Goal: Task Accomplishment & Management: Manage account settings

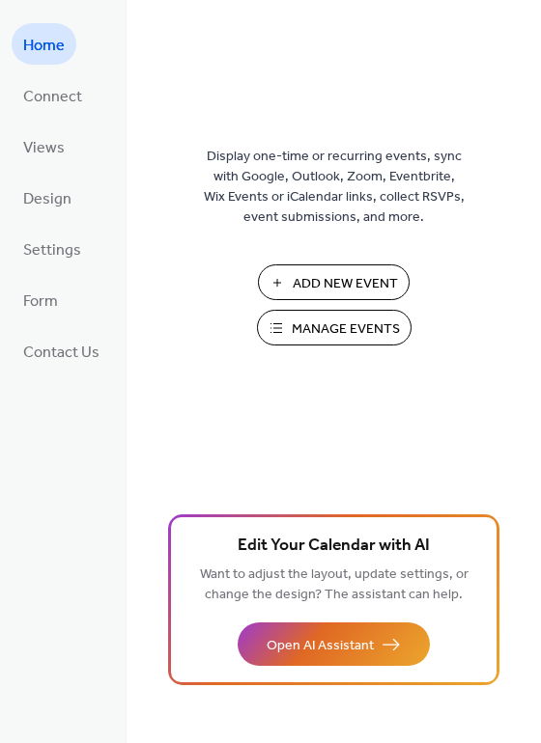
click at [315, 327] on span "Manage Events" at bounding box center [346, 330] width 108 height 20
click at [320, 339] on span "Manage Events" at bounding box center [346, 330] width 108 height 20
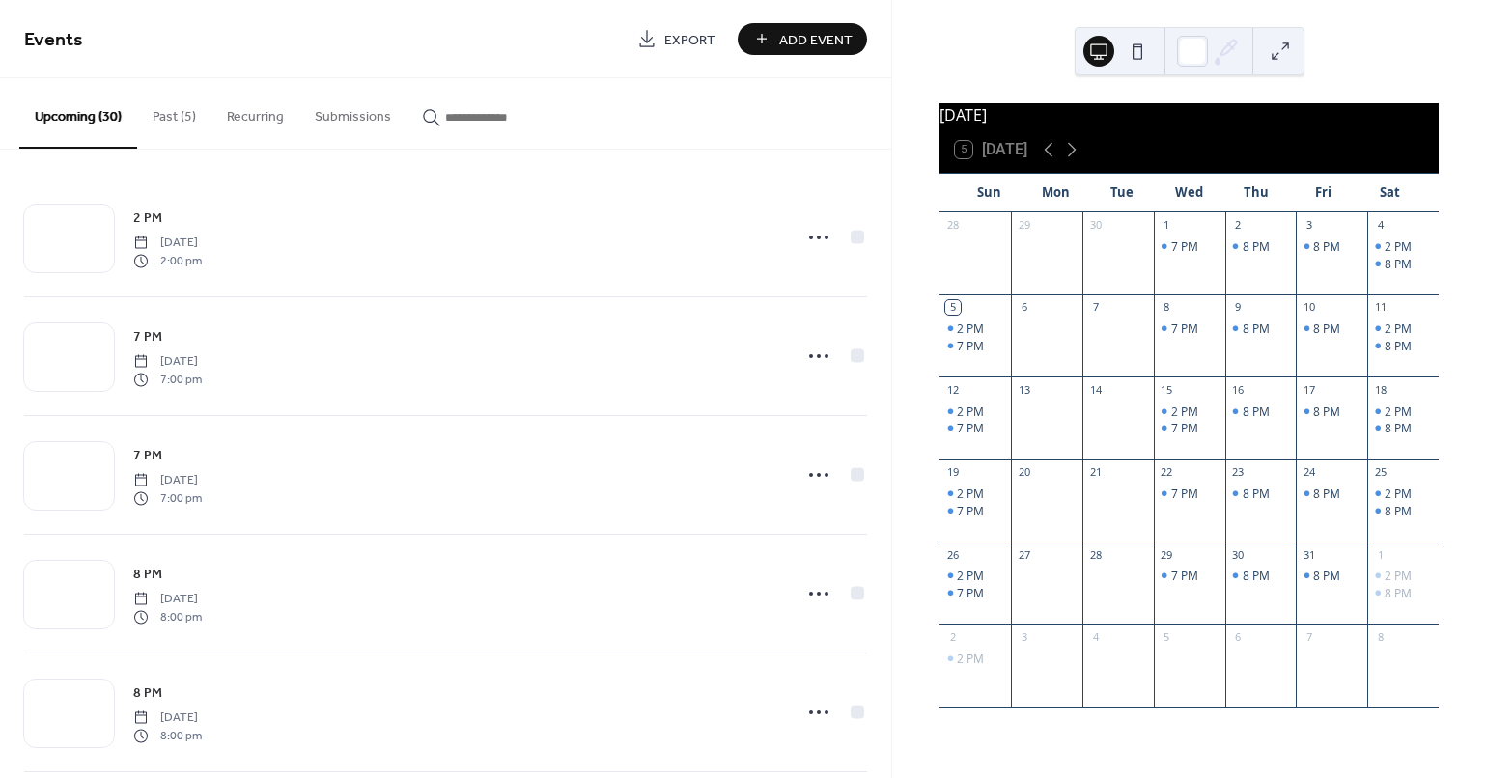
click at [164, 113] on button "Past (5)" at bounding box center [174, 112] width 74 height 69
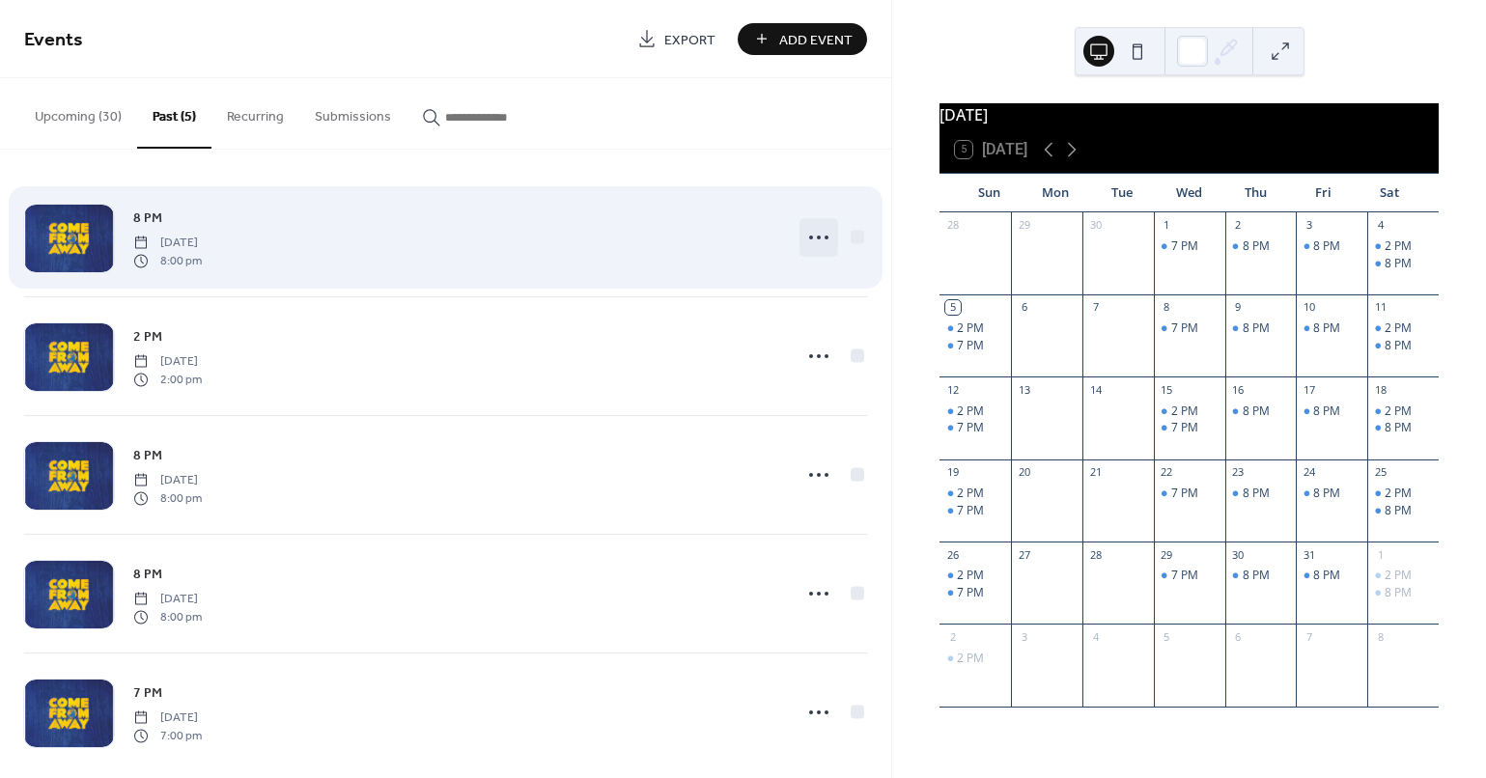
click at [817, 238] on circle at bounding box center [819, 238] width 4 height 4
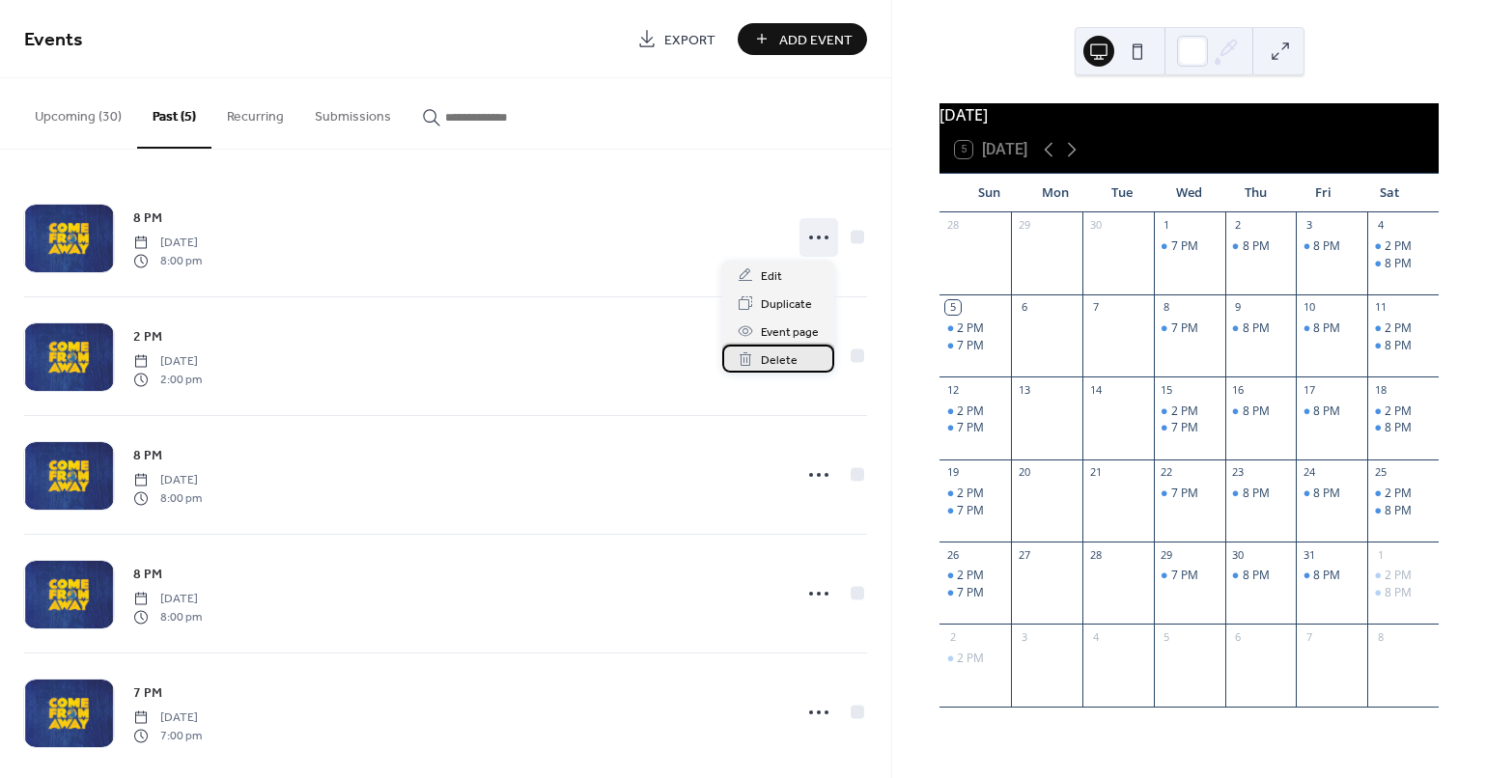
click at [787, 355] on span "Delete" at bounding box center [779, 360] width 37 height 20
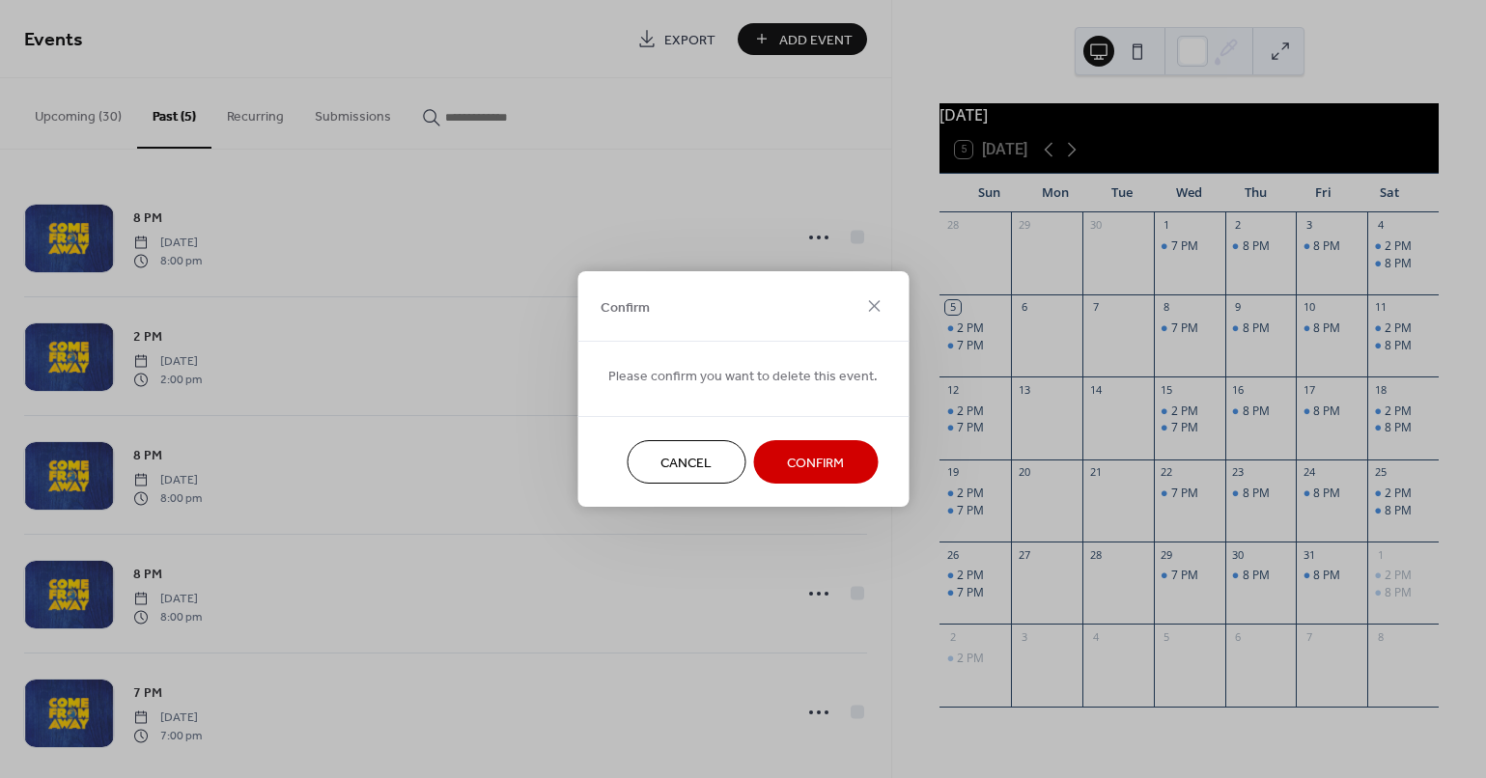
click at [810, 460] on span "Confirm" at bounding box center [815, 464] width 57 height 20
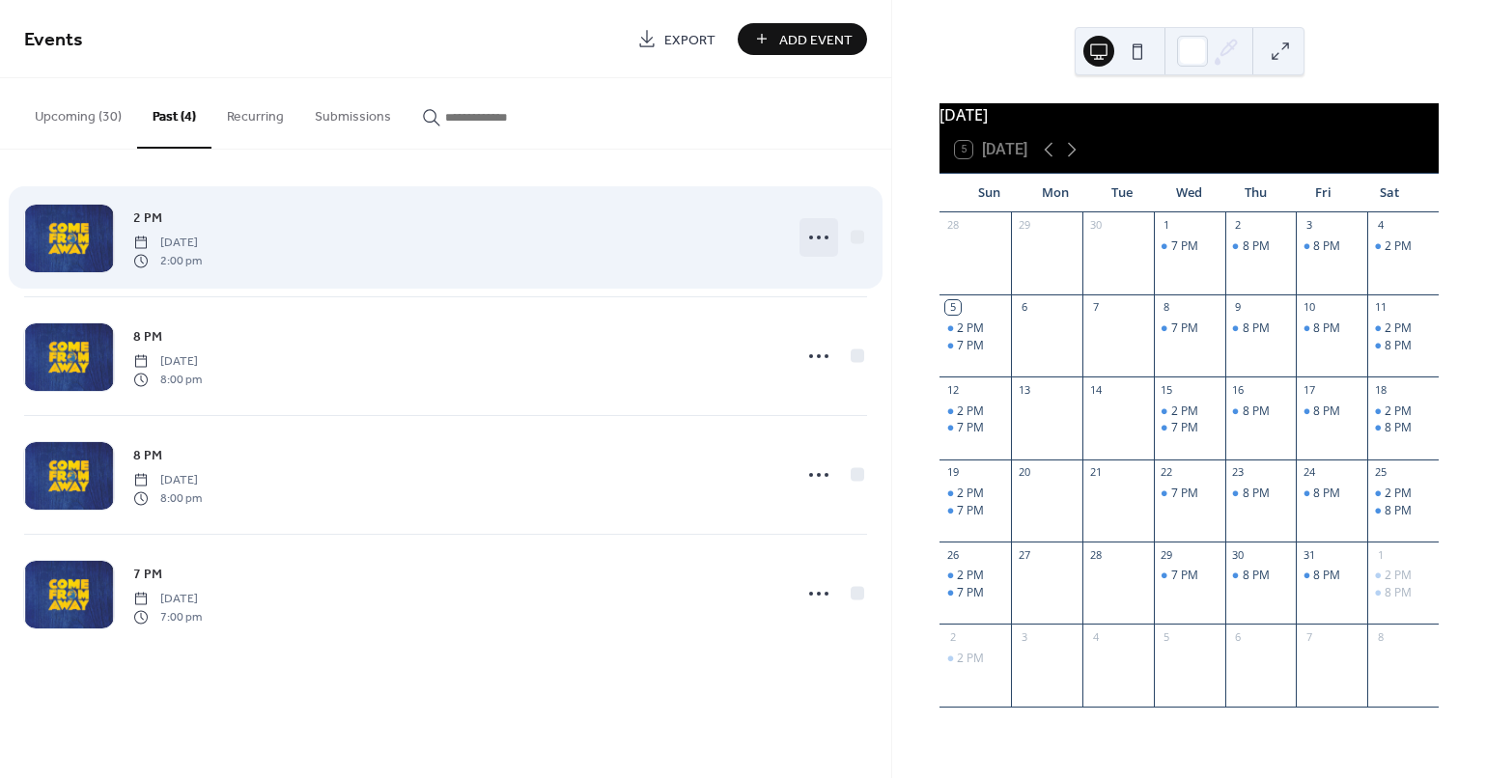
click at [813, 229] on icon at bounding box center [818, 237] width 31 height 31
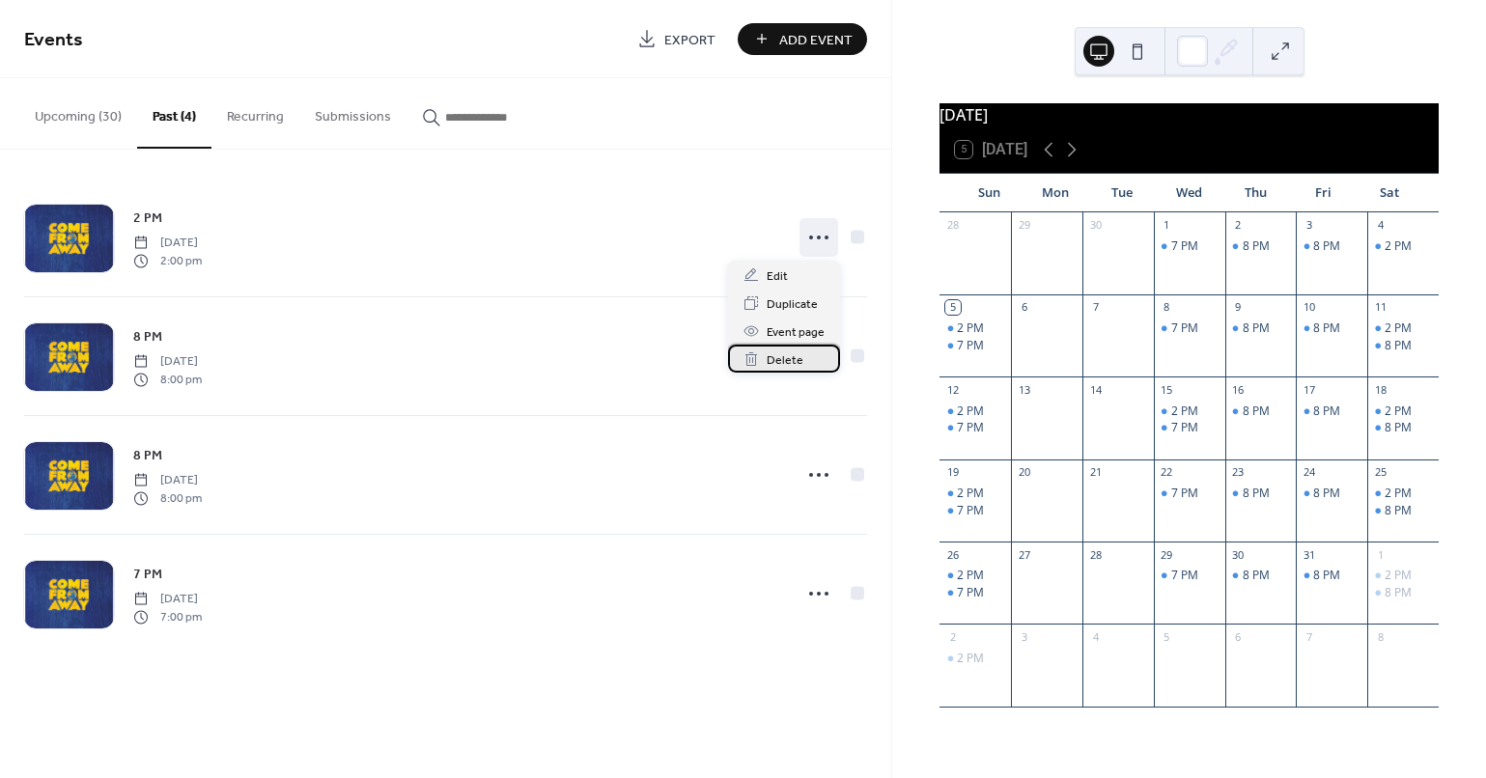
click at [790, 351] on span "Delete" at bounding box center [785, 360] width 37 height 20
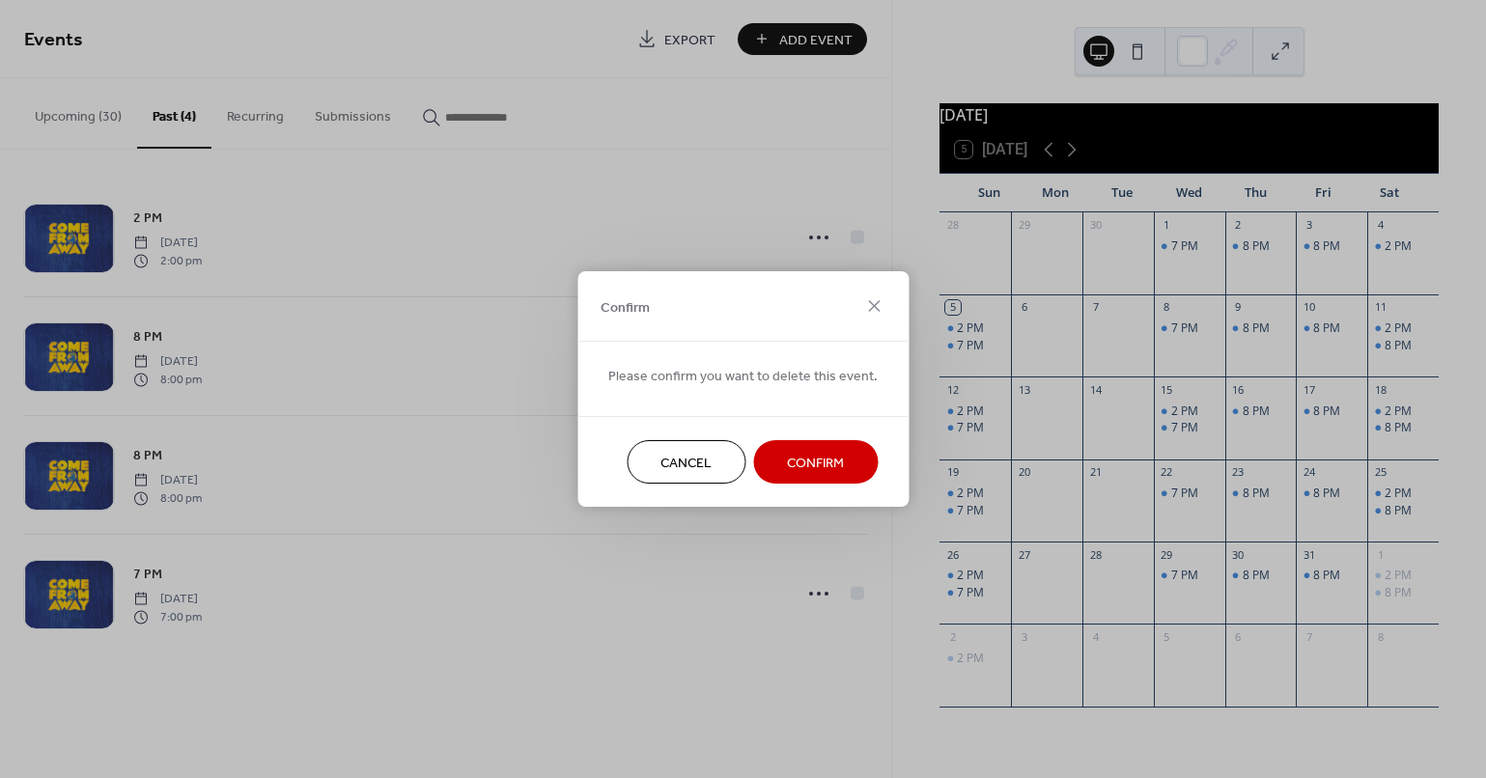
click at [815, 449] on button "Confirm" at bounding box center [815, 461] width 125 height 43
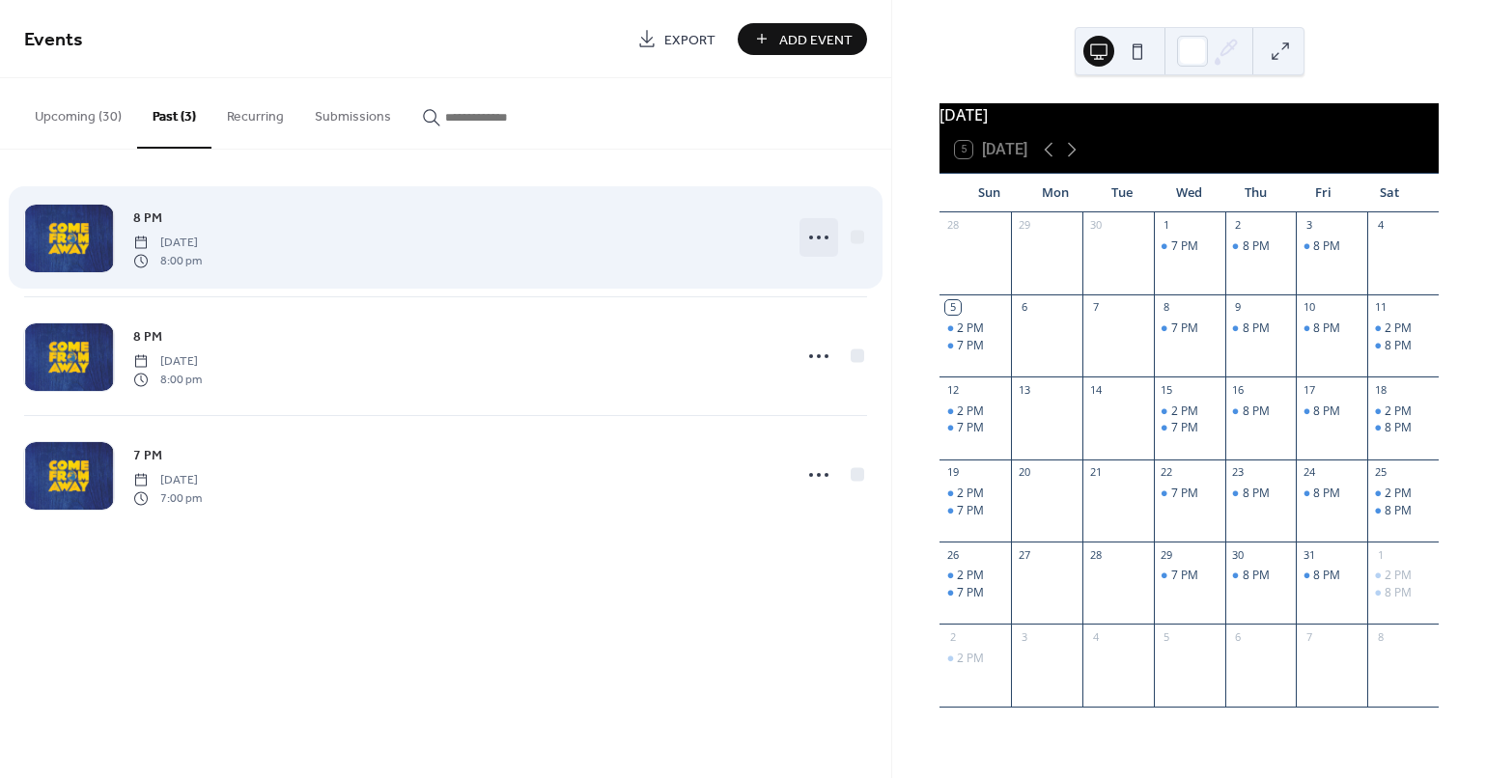
click at [820, 238] on circle at bounding box center [819, 238] width 4 height 4
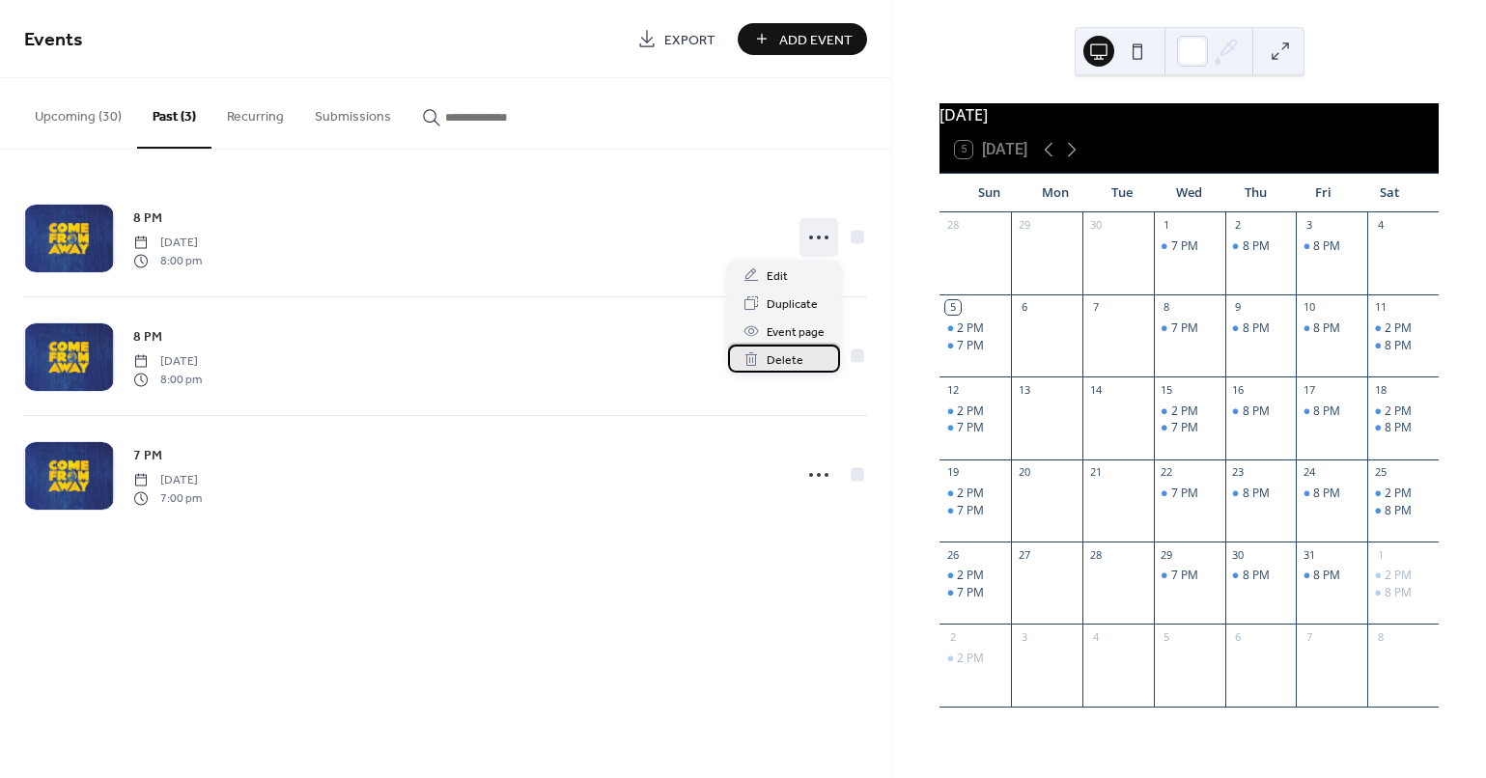
click at [780, 361] on span "Delete" at bounding box center [785, 360] width 37 height 20
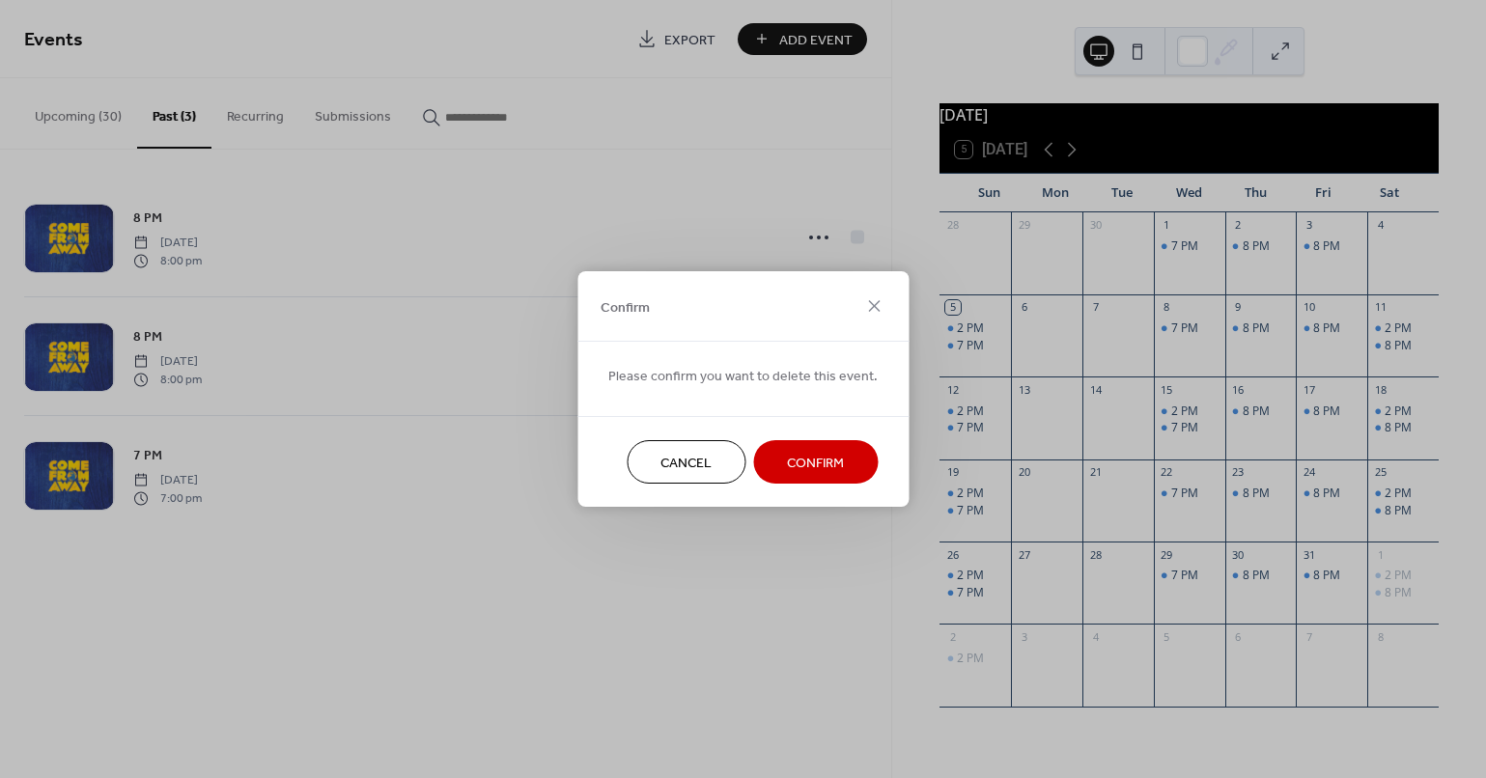
click at [824, 489] on div "Cancel Confirm" at bounding box center [742, 461] width 331 height 91
click at [822, 473] on span "Confirm" at bounding box center [815, 464] width 57 height 20
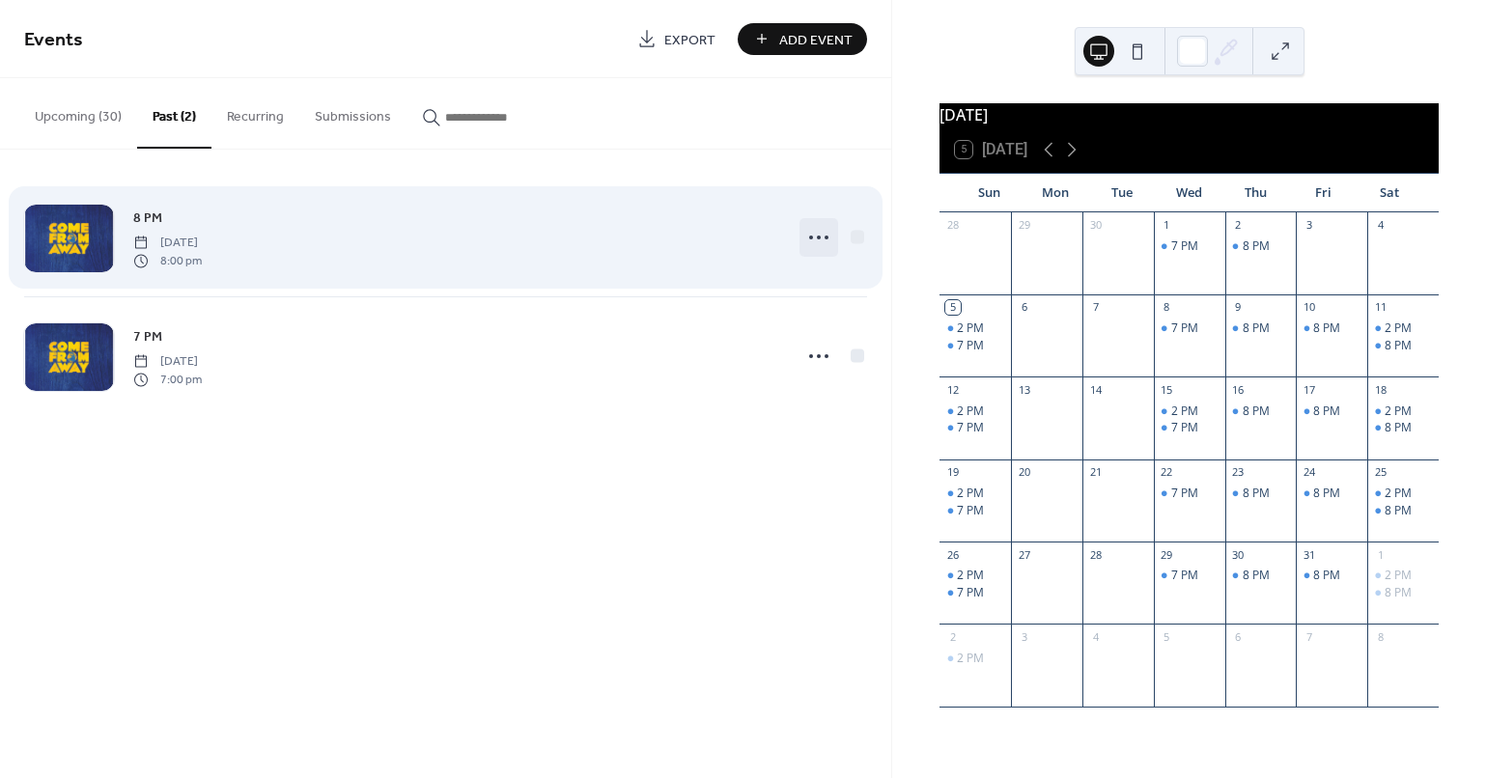
click at [816, 226] on icon at bounding box center [818, 237] width 31 height 31
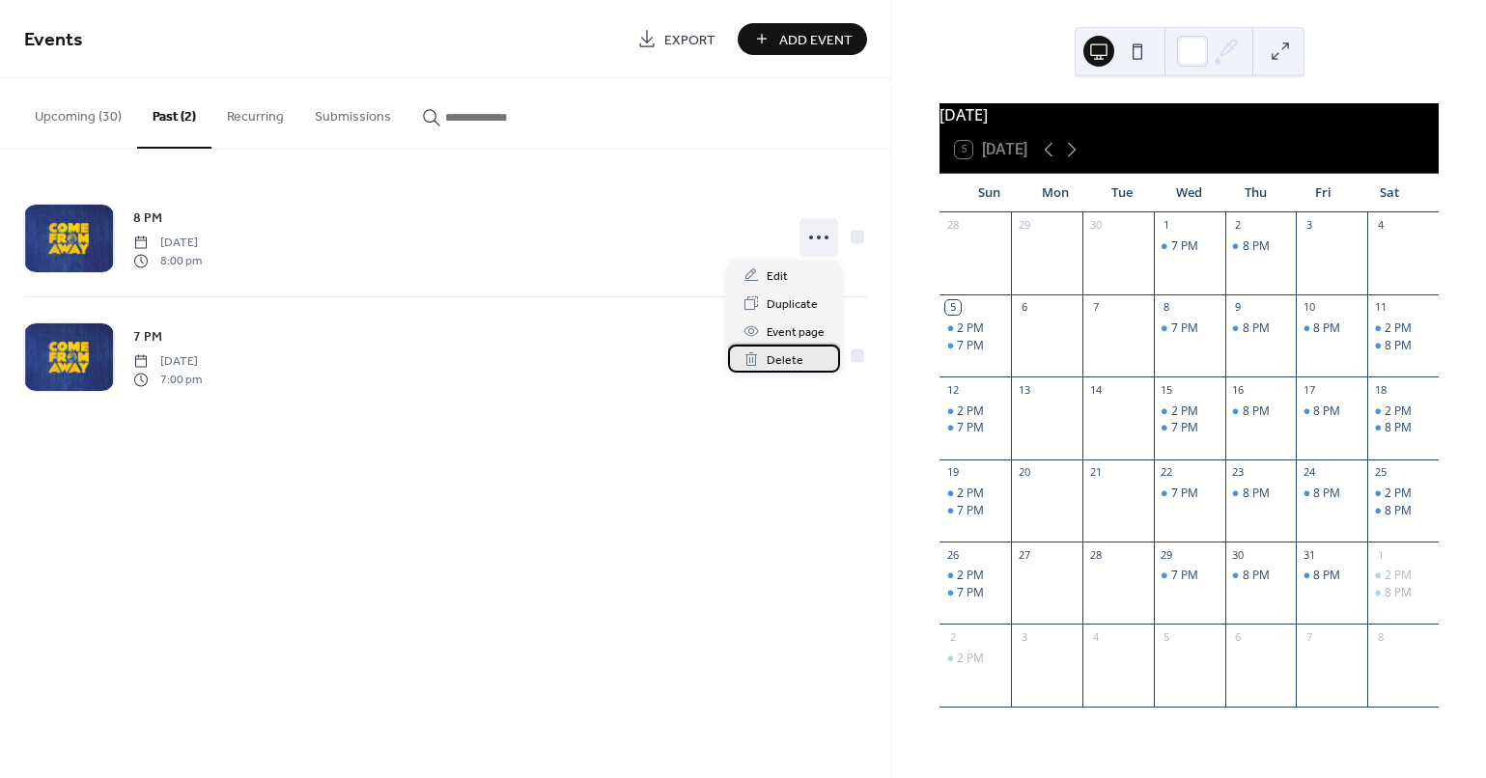
click at [787, 354] on span "Delete" at bounding box center [785, 360] width 37 height 20
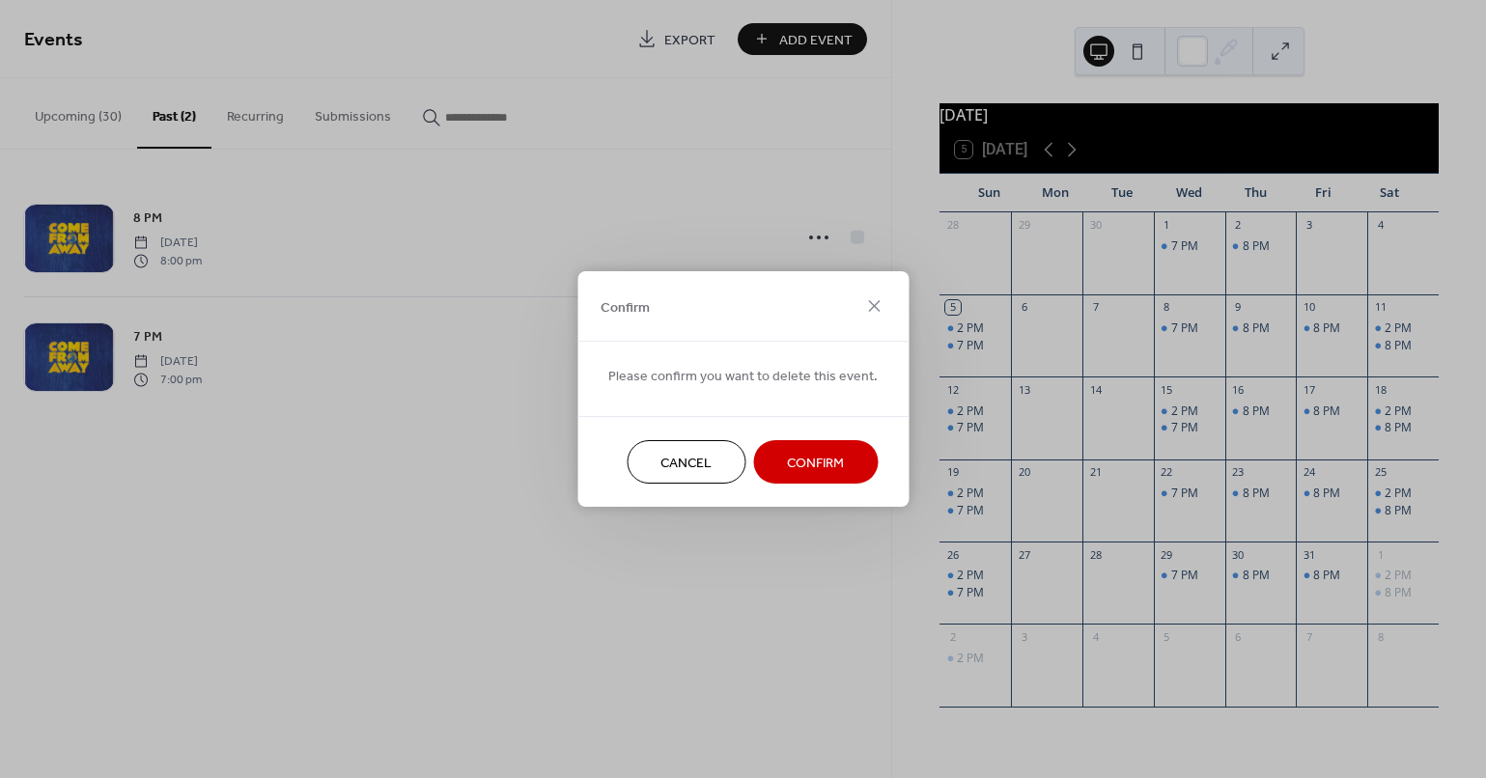
click at [802, 464] on span "Confirm" at bounding box center [815, 464] width 57 height 20
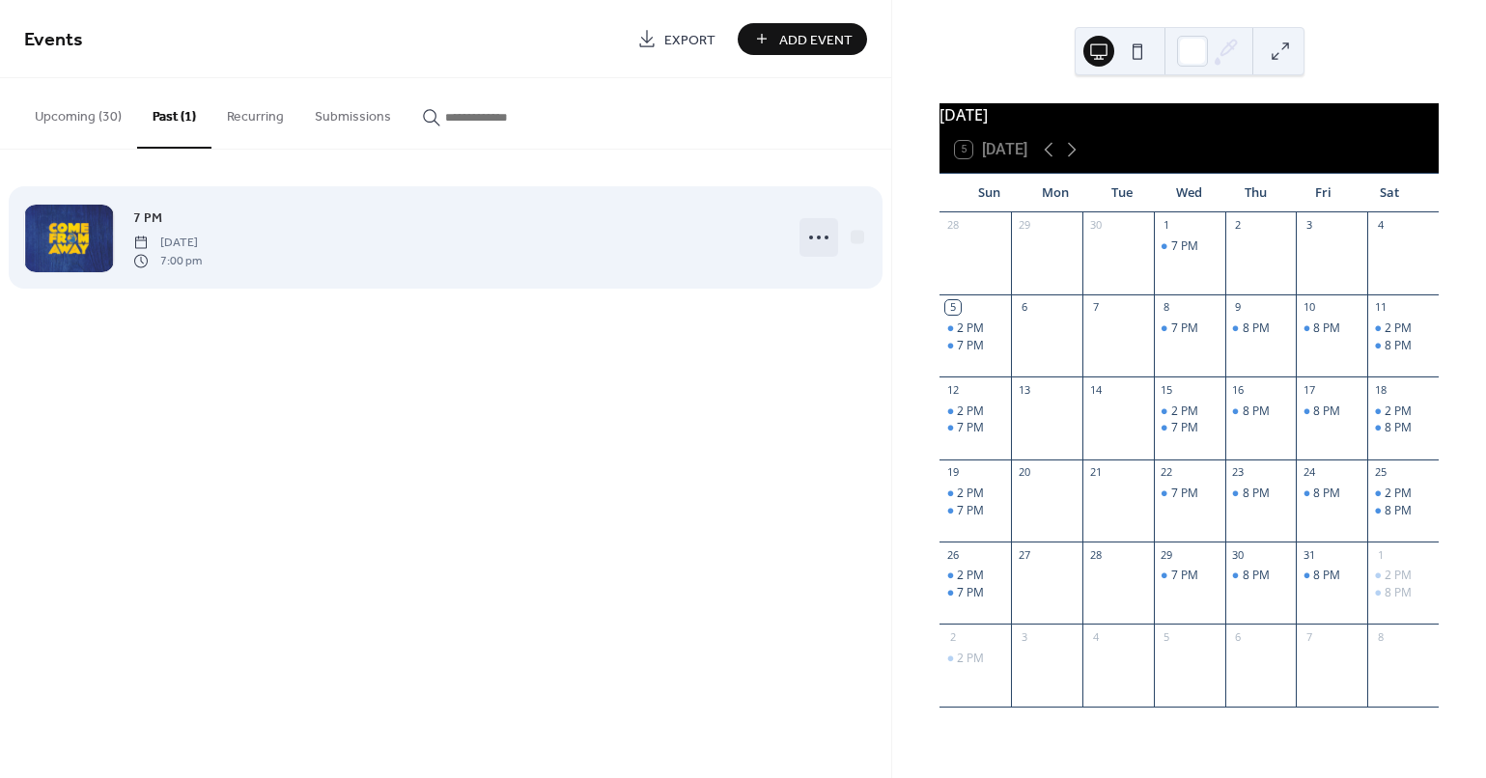
click at [814, 237] on icon at bounding box center [818, 237] width 31 height 31
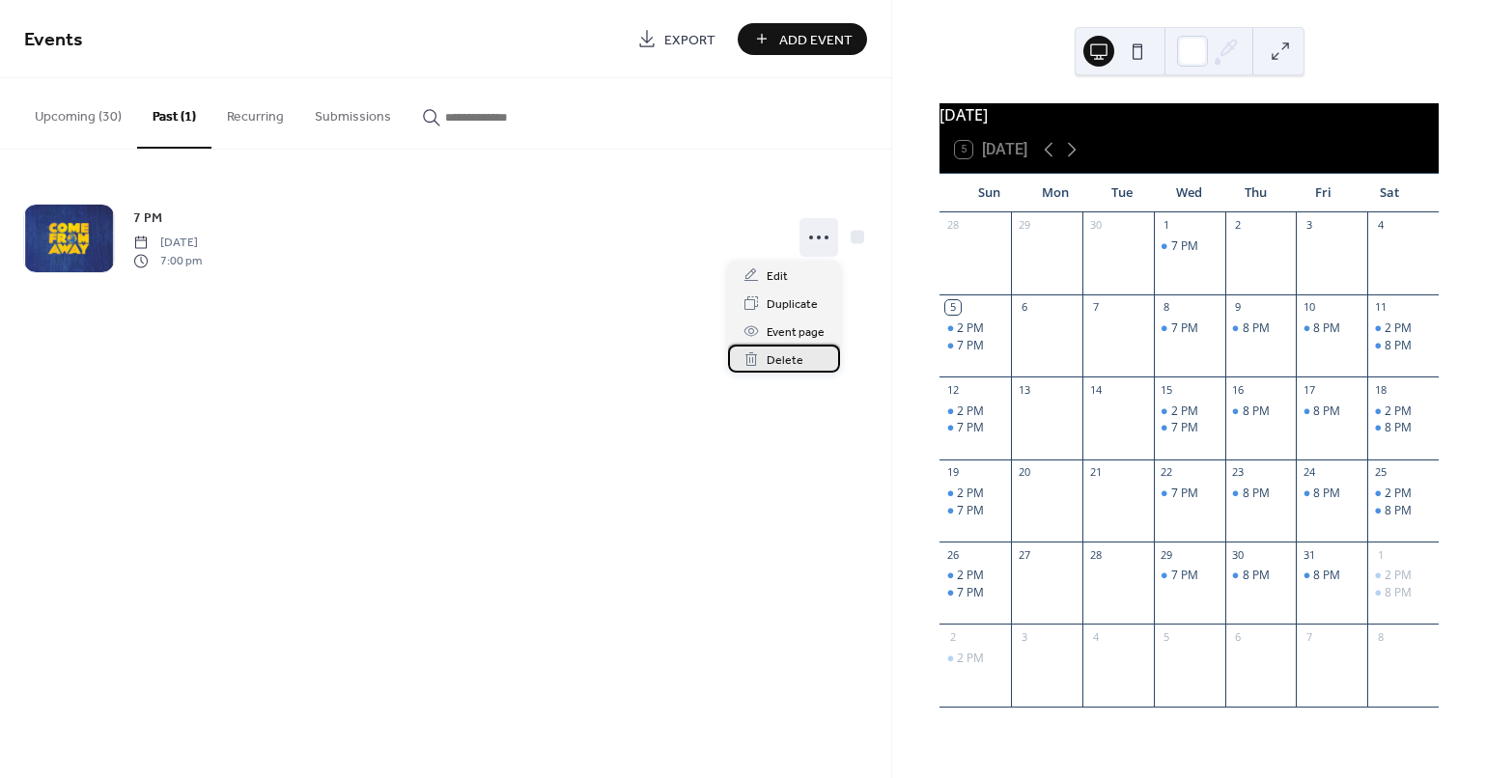
click at [788, 360] on span "Delete" at bounding box center [785, 360] width 37 height 20
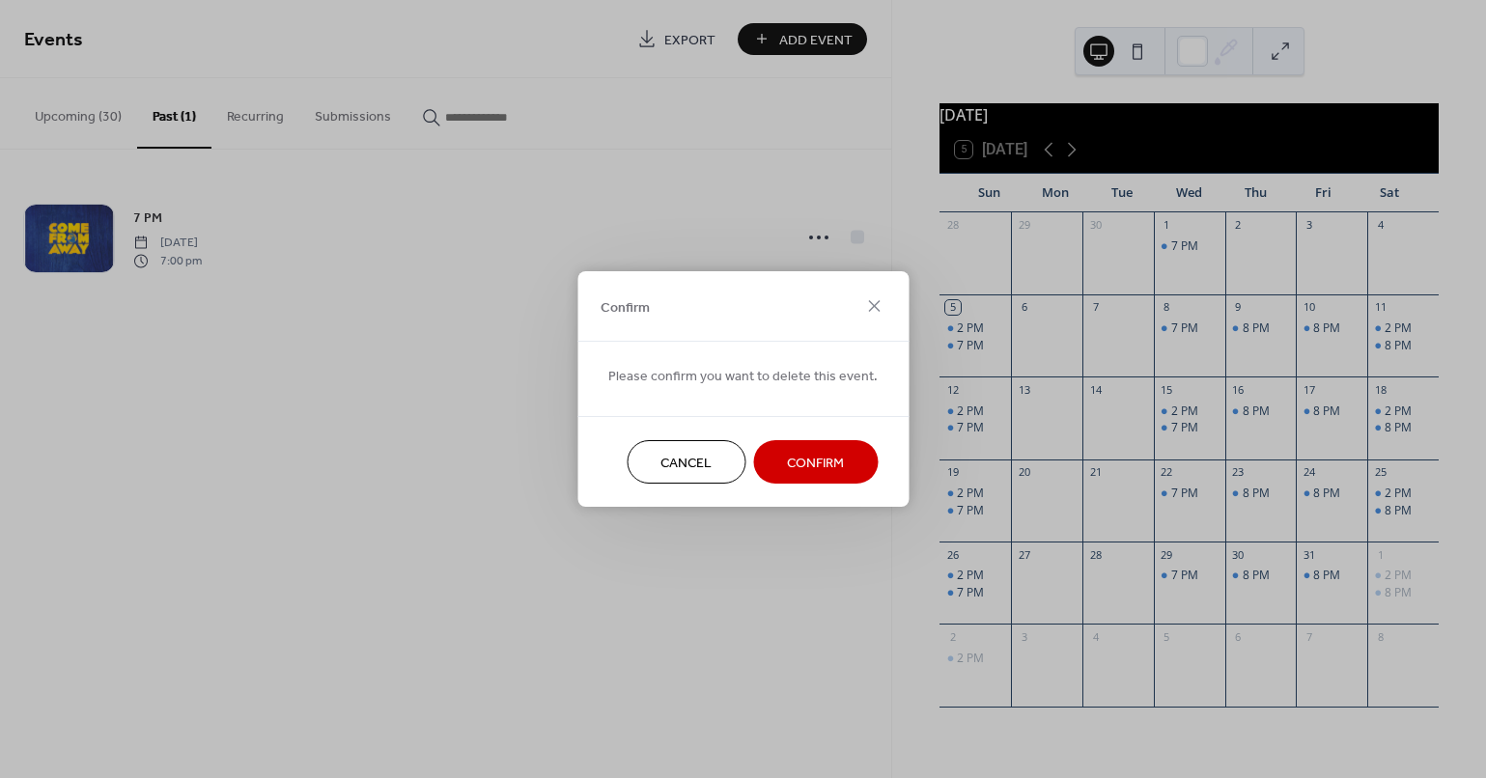
click at [798, 464] on span "Confirm" at bounding box center [815, 464] width 57 height 20
